Goal: Check status

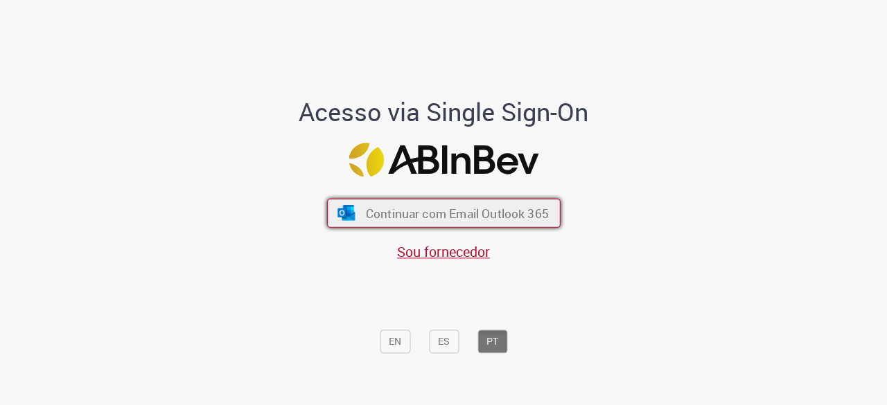
click at [395, 206] on span "Continuar com Email Outlook 365" at bounding box center [456, 214] width 183 height 16
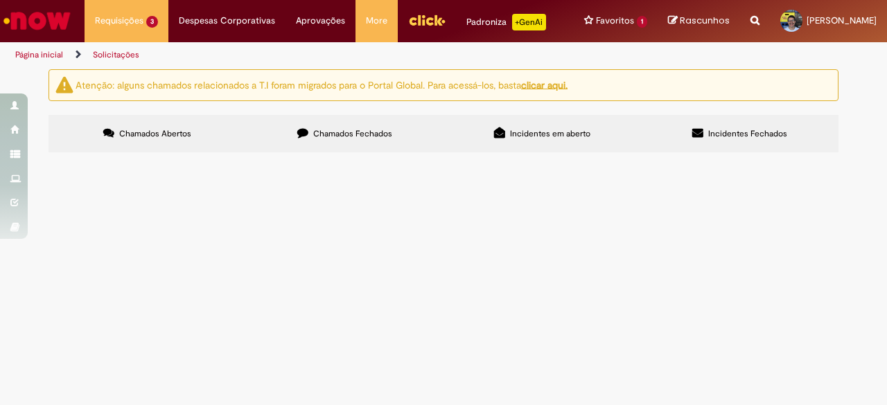
click at [0, 0] on span "Compras rápidas (Speed Buy)" at bounding box center [0, 0] width 0 height 0
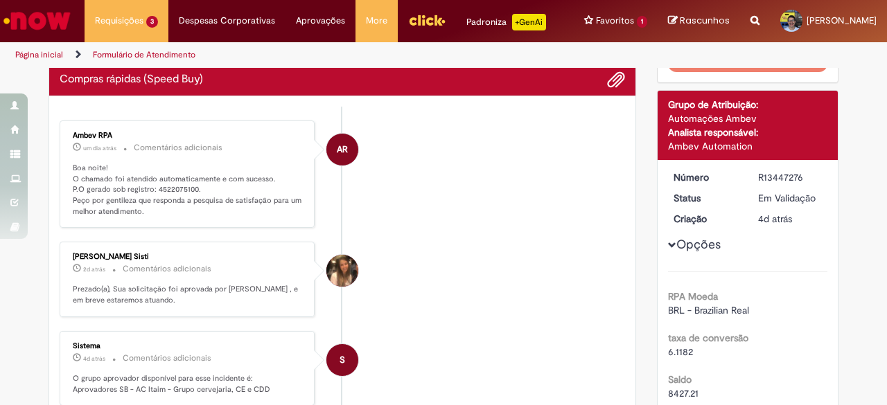
scroll to position [69, 0]
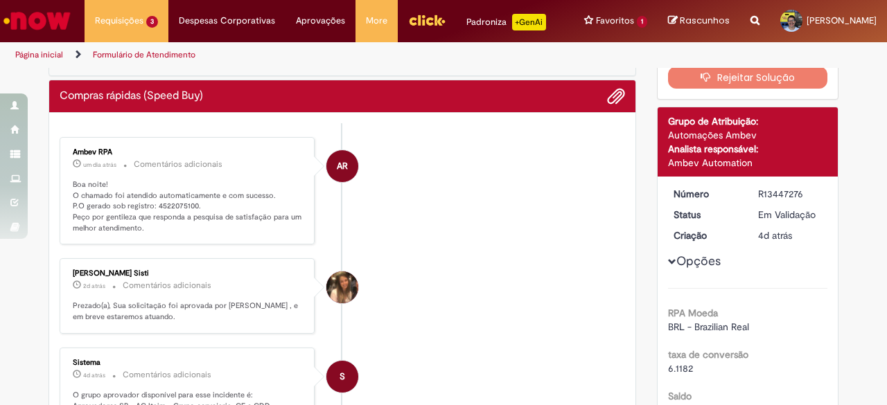
drag, startPoint x: 807, startPoint y: 200, endPoint x: 742, endPoint y: 203, distance: 65.9
click at [742, 187] on dl "Número R13447276 Status Em [GEOGRAPHIC_DATA] Criação 4d atrás 4 dias atrás" at bounding box center [748, 187] width 171 height 0
copy dl "Número R13447276"
drag, startPoint x: 201, startPoint y: 219, endPoint x: 61, endPoint y: 207, distance: 140.6
click at [64, 207] on div "Ambev RPA um dia atrás um dia atrás Comentários adicionais Boa noite! O chamado…" at bounding box center [187, 191] width 247 height 100
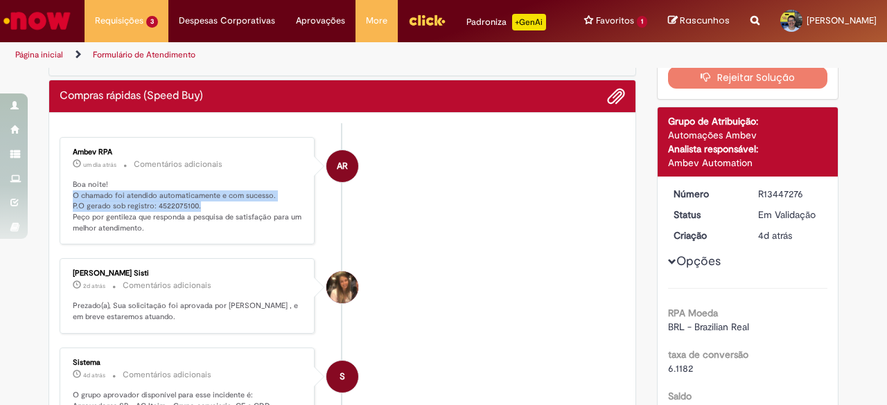
copy p "O chamado foi atendido automaticamente e com sucesso. P.O gerado sob registro: …"
click at [475, 228] on li "AR Ambev RPA 2d atrás 2 dias atrás Comentários adicionais Boa noite! O chamado …" at bounding box center [343, 191] width 566 height 108
click at [536, 299] on li "[PERSON_NAME] Sisti 2d atrás 2 dias atrás Comentários adicionais Prezado(a), Su…" at bounding box center [343, 297] width 566 height 76
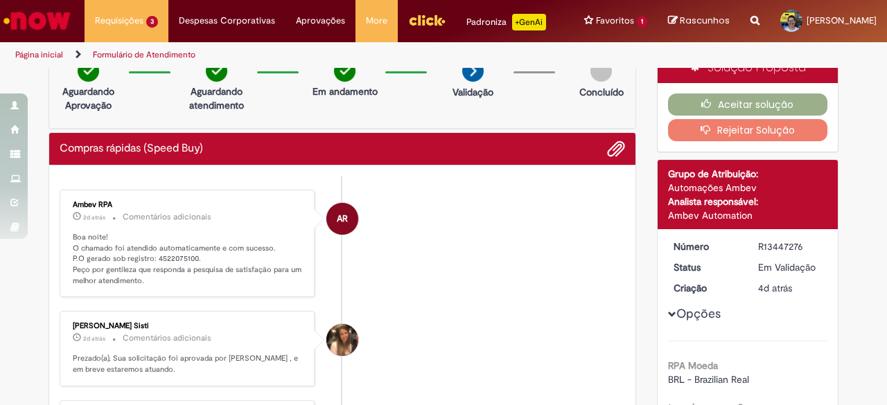
scroll to position [0, 0]
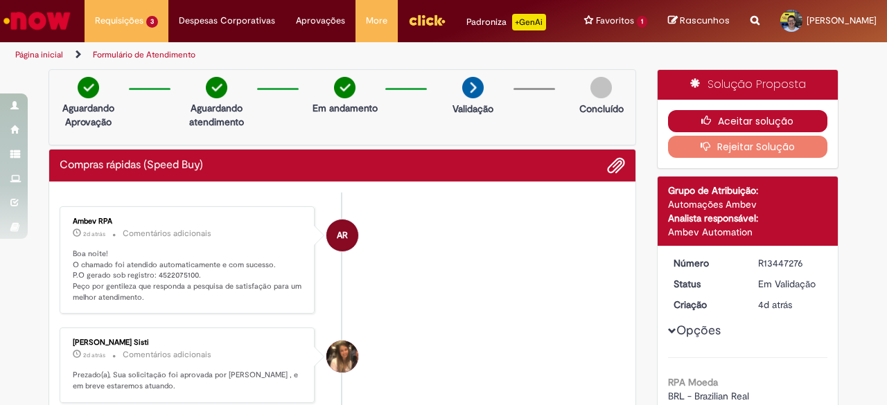
click at [762, 131] on button "Aceitar solução" at bounding box center [748, 121] width 160 height 22
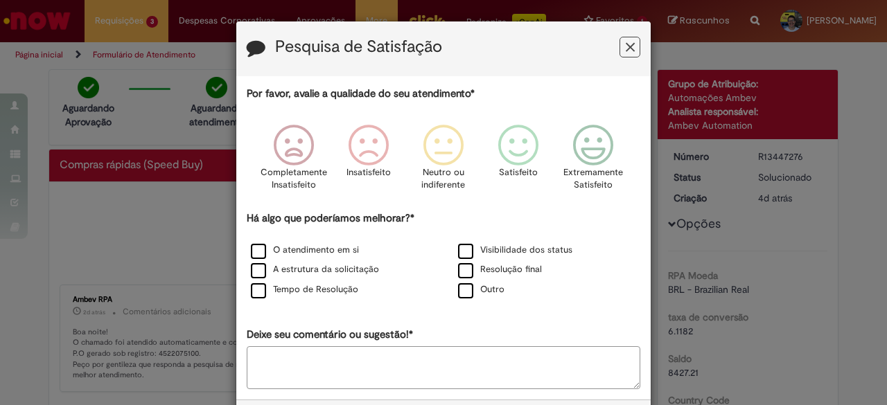
click at [620, 52] on button "Feedback" at bounding box center [630, 47] width 21 height 21
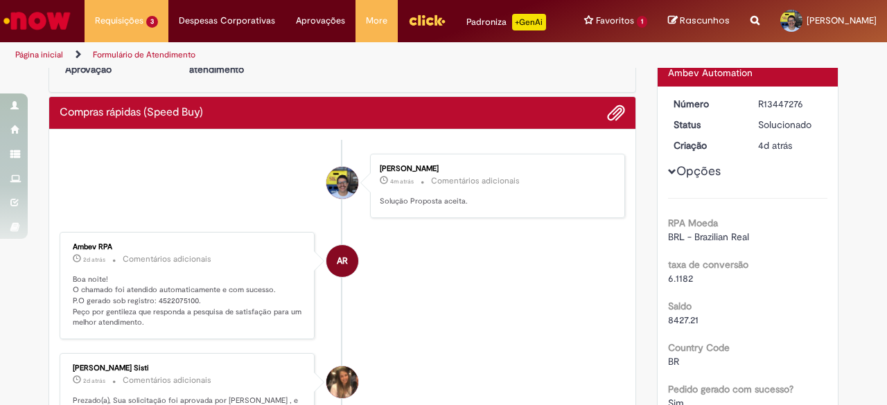
scroll to position [69, 0]
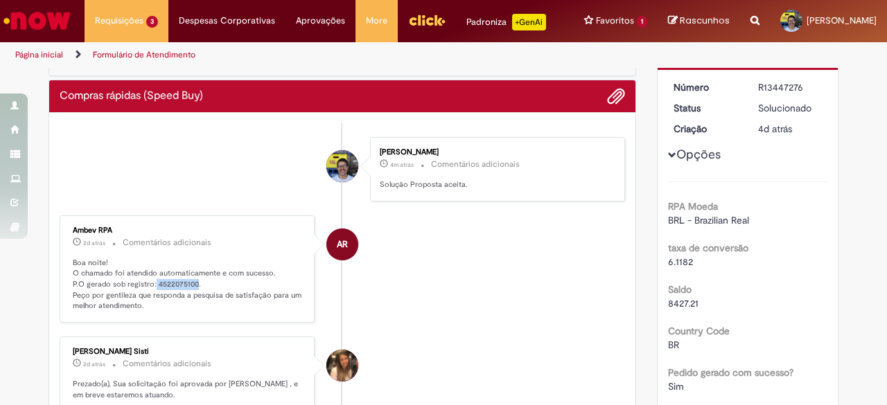
drag, startPoint x: 189, startPoint y: 293, endPoint x: 146, endPoint y: 297, distance: 42.4
click at [146, 297] on p "Boa noite! O chamado foi atendido automaticamente e com sucesso. P.O gerado sob…" at bounding box center [188, 285] width 231 height 55
copy p "4522075100"
